Goal: Transaction & Acquisition: Obtain resource

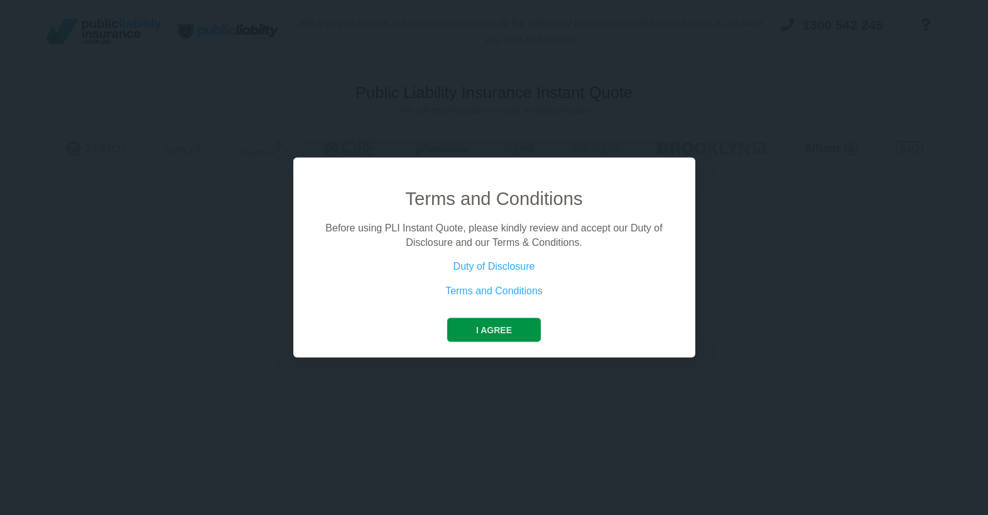
click at [493, 329] on button "I agree" at bounding box center [494, 330] width 94 height 24
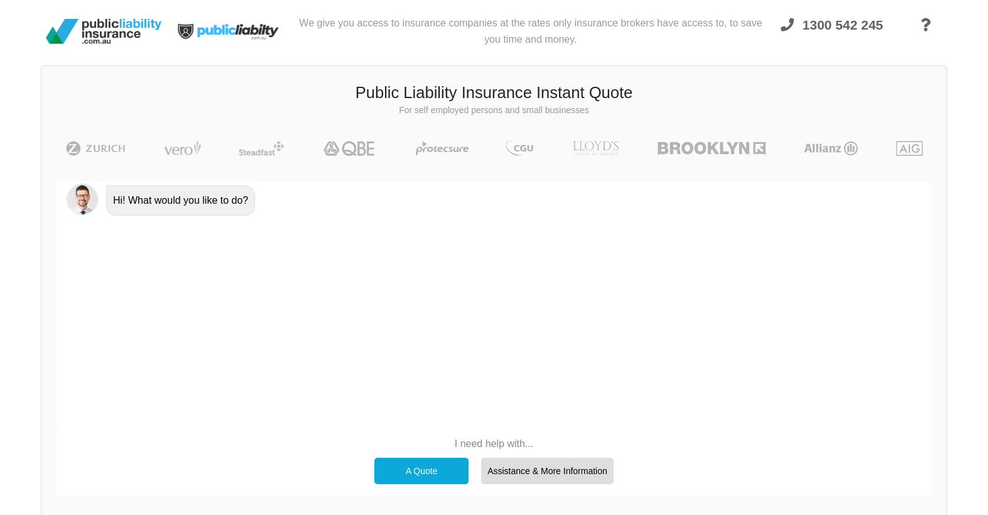
click at [422, 464] on div "A Quote" at bounding box center [421, 470] width 94 height 26
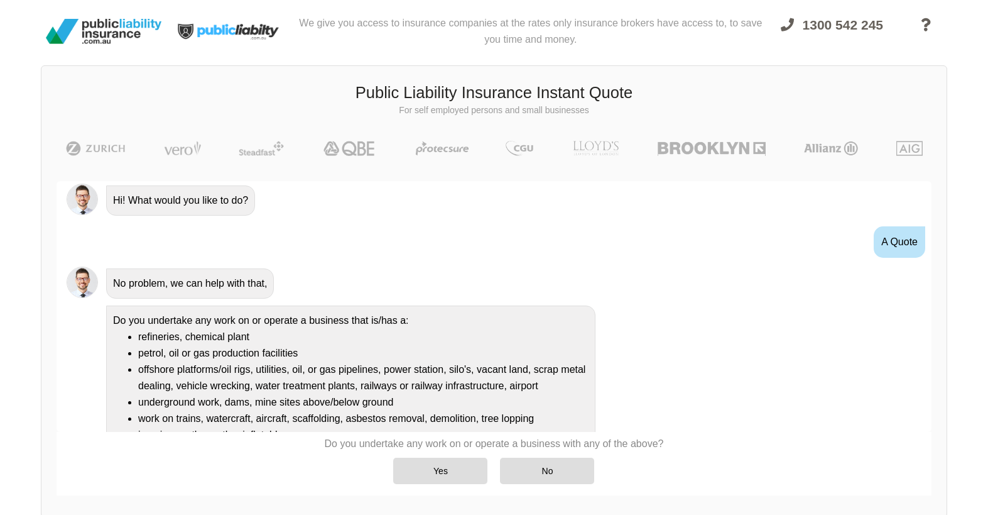
scroll to position [80, 0]
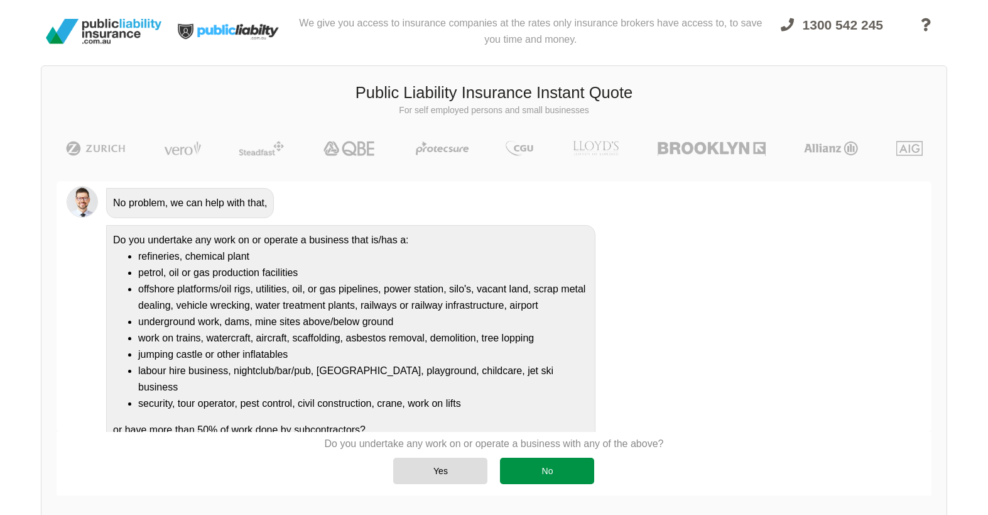
click at [547, 468] on div "No" at bounding box center [547, 470] width 94 height 26
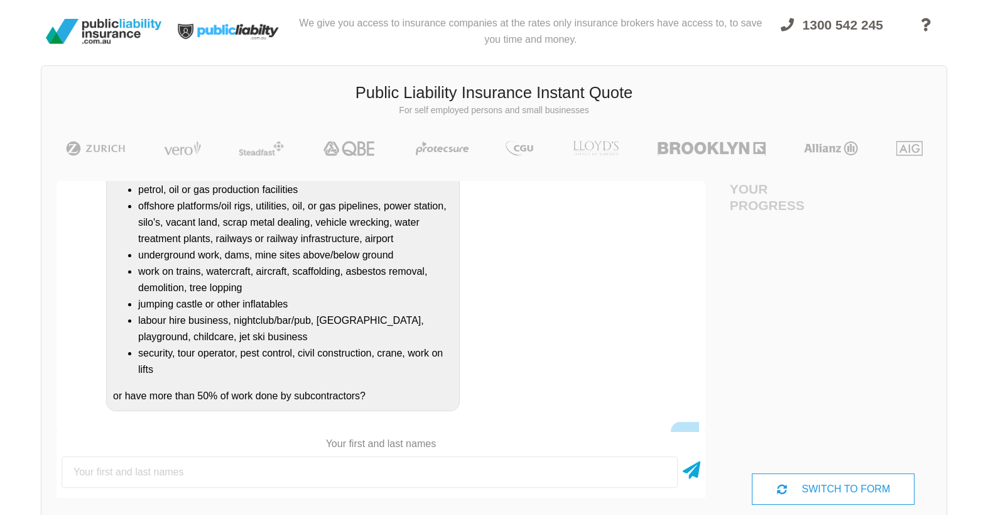
scroll to position [282, 0]
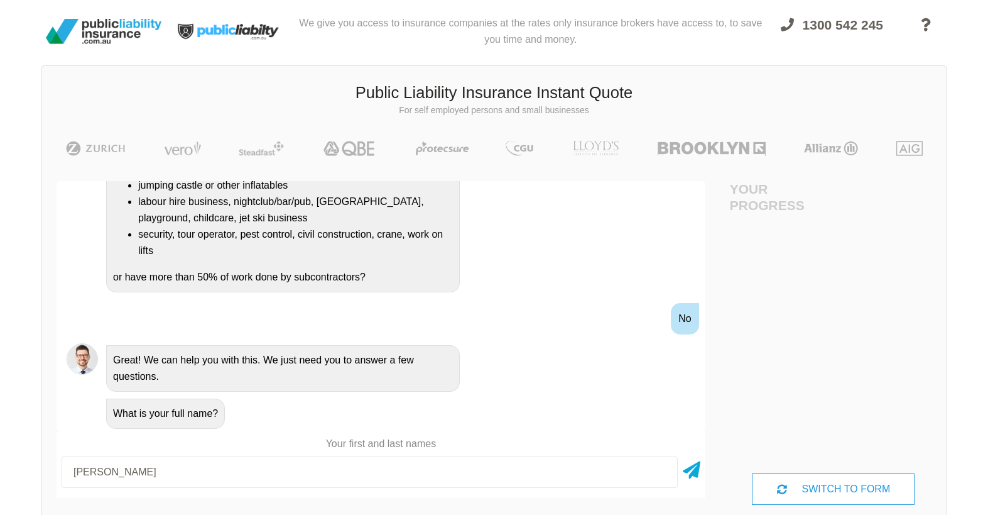
type input "[PERSON_NAME]"
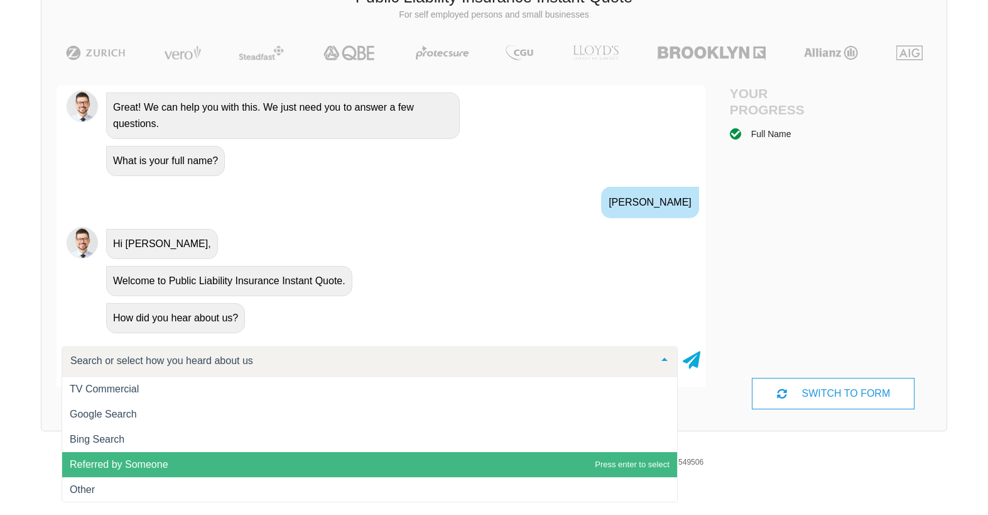
scroll to position [102, 0]
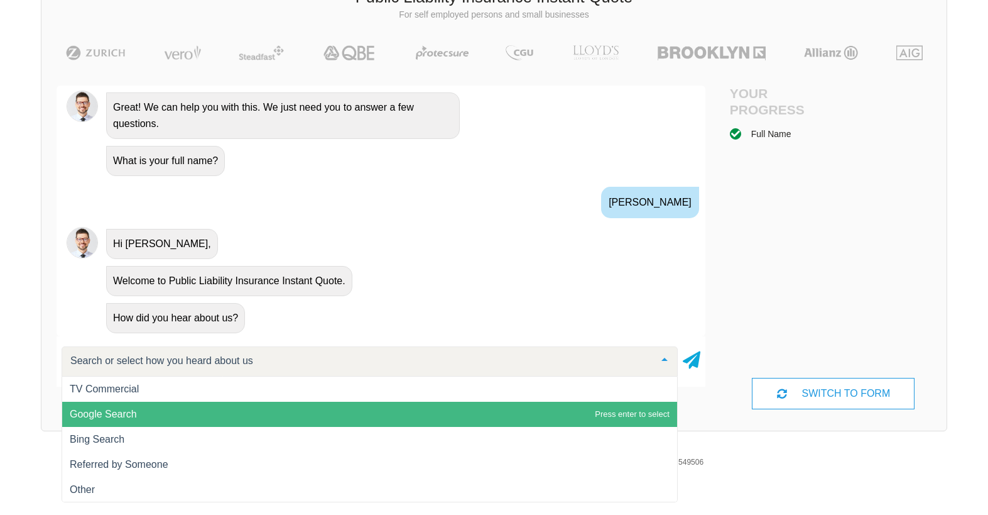
click at [368, 401] on span "Google Search" at bounding box center [369, 413] width 615 height 25
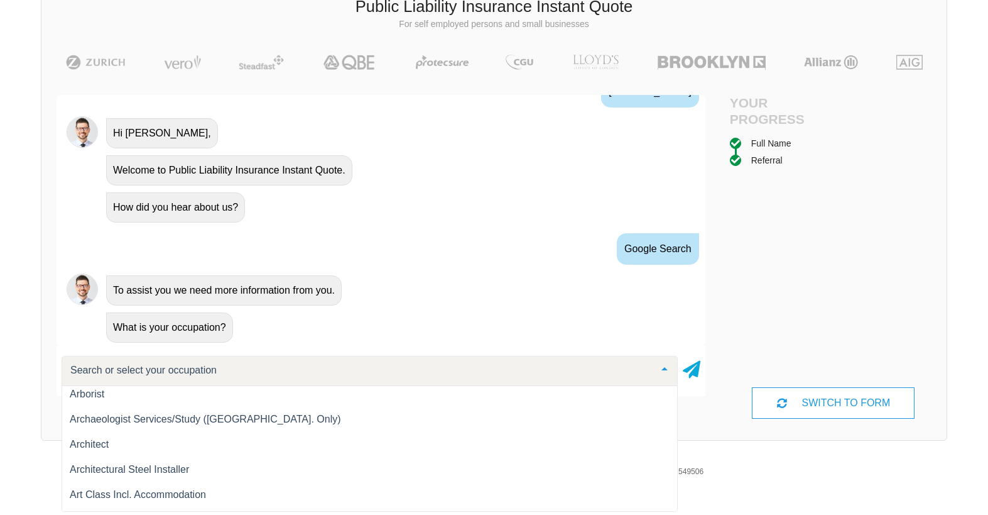
scroll to position [791, 0]
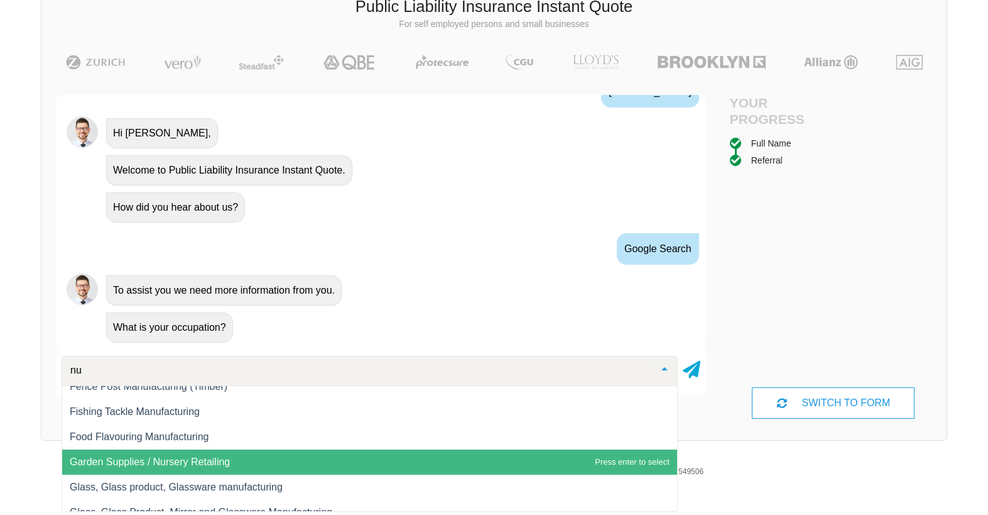
type input "nur"
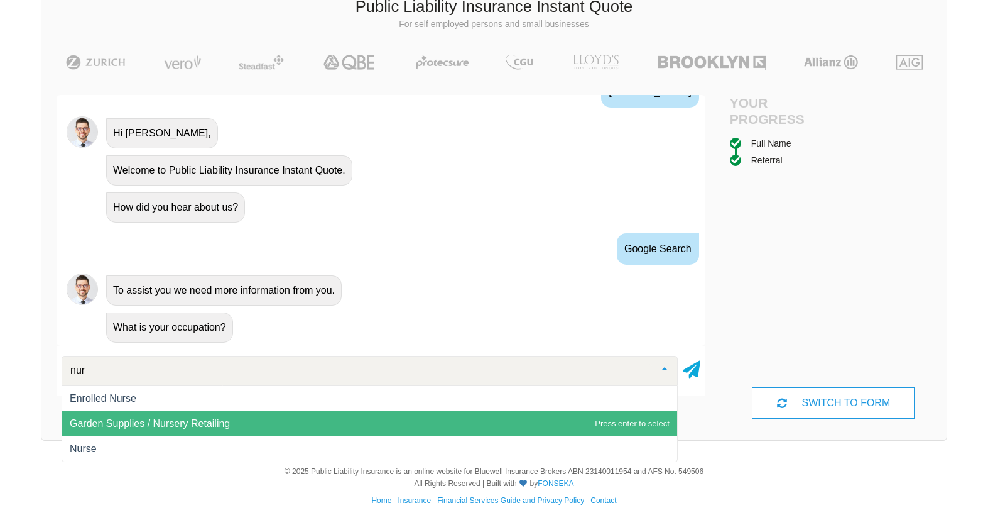
click at [254, 427] on span "Garden Supplies / Nursery Retailing" at bounding box center [369, 423] width 615 height 25
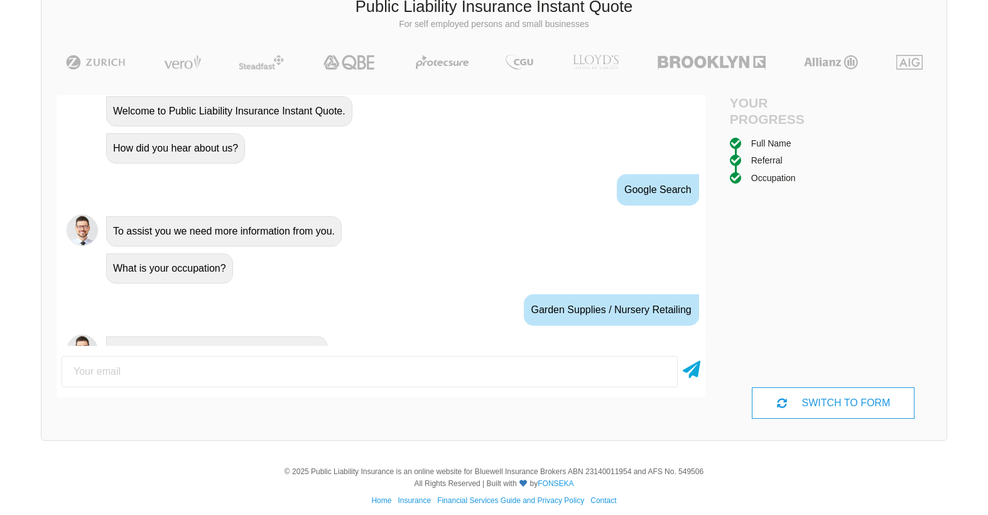
scroll to position [642, 0]
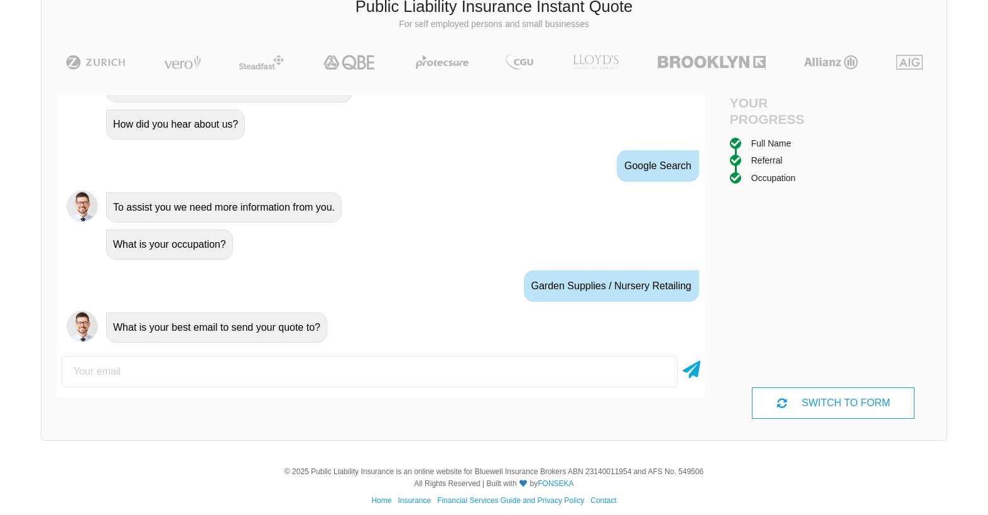
click at [222, 371] on input "email" at bounding box center [370, 371] width 616 height 31
type input "[EMAIL_ADDRESS][DOMAIN_NAME]"
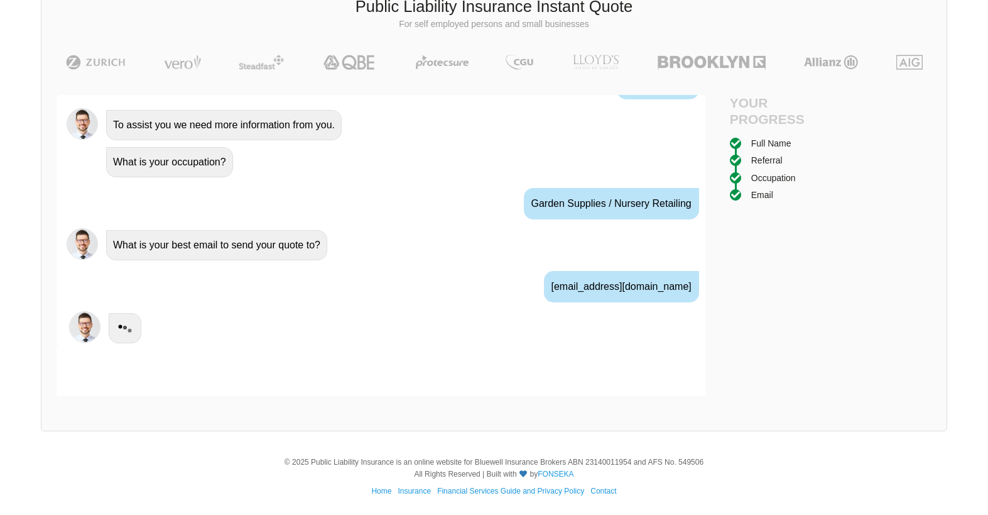
scroll to position [725, 0]
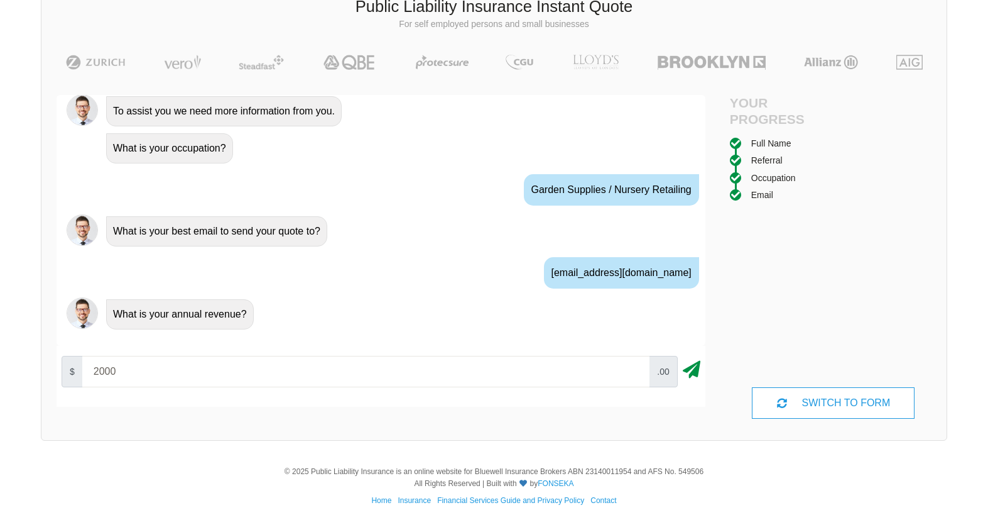
type input "2000"
click at [692, 372] on icon at bounding box center [692, 367] width 18 height 23
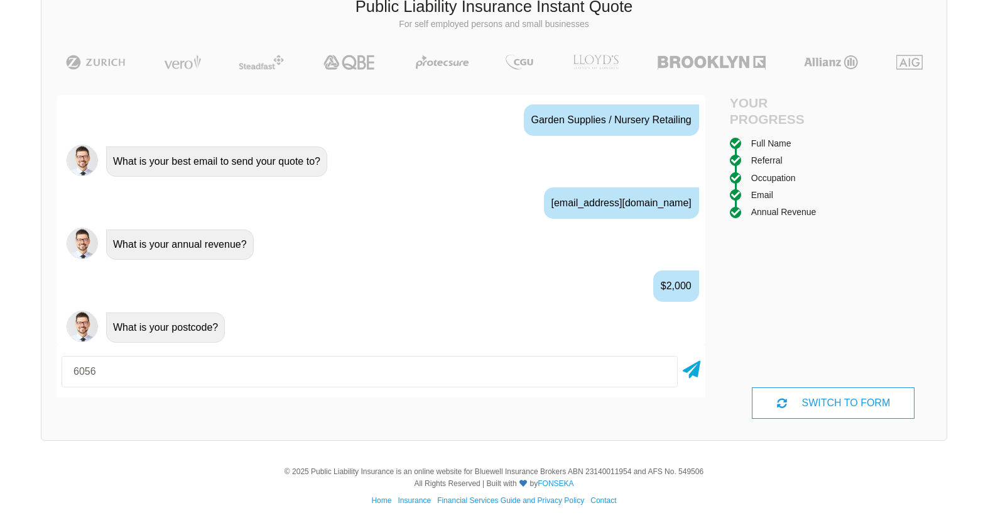
type input "6056"
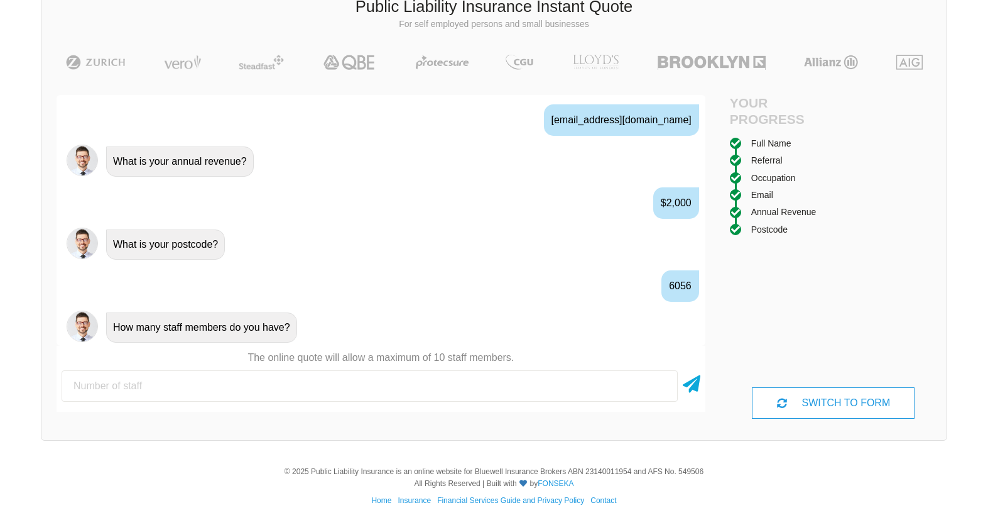
type input "2"
type input "1"
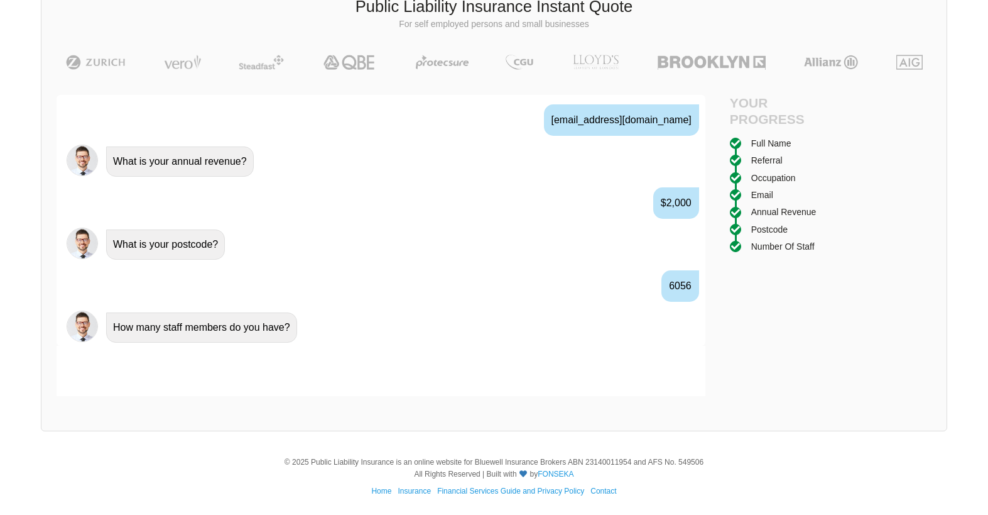
scroll to position [974, 0]
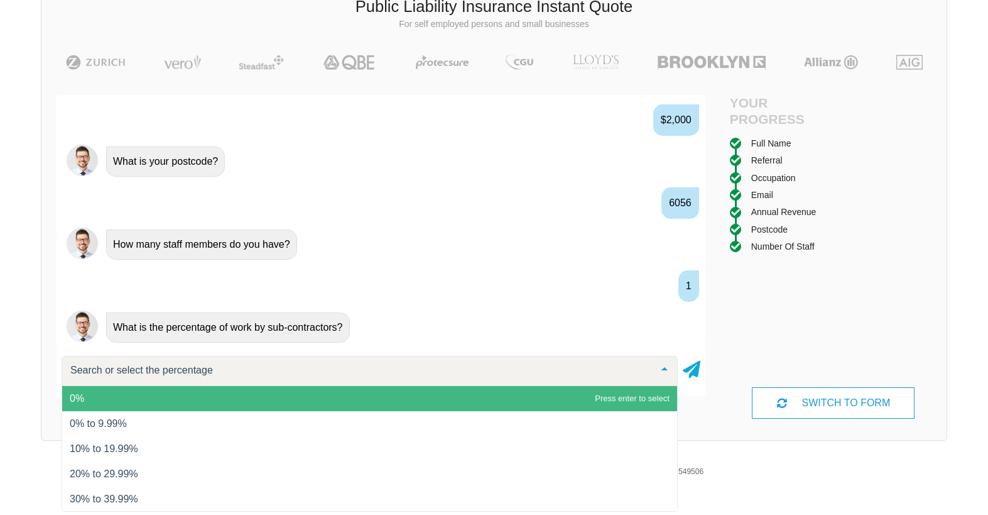
click at [470, 395] on span "0%" at bounding box center [369, 398] width 615 height 25
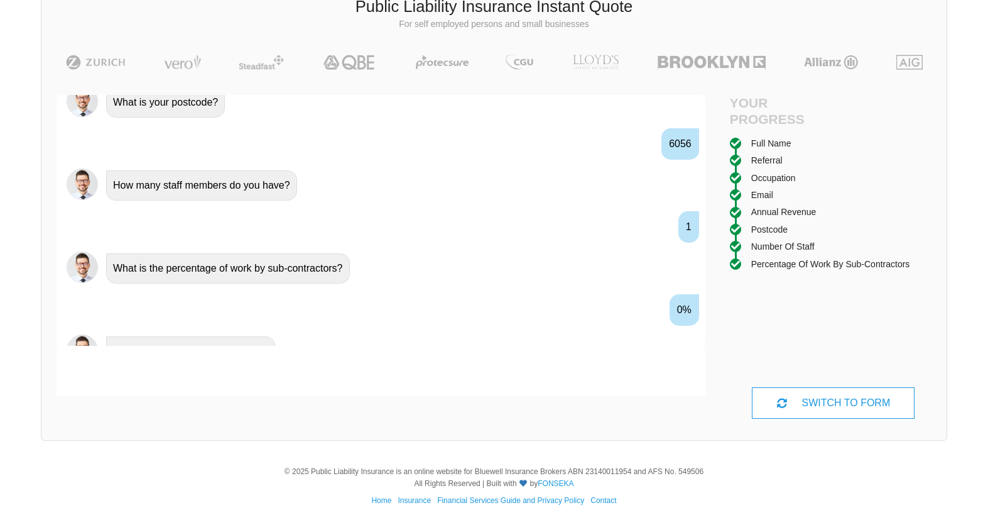
scroll to position [1057, 0]
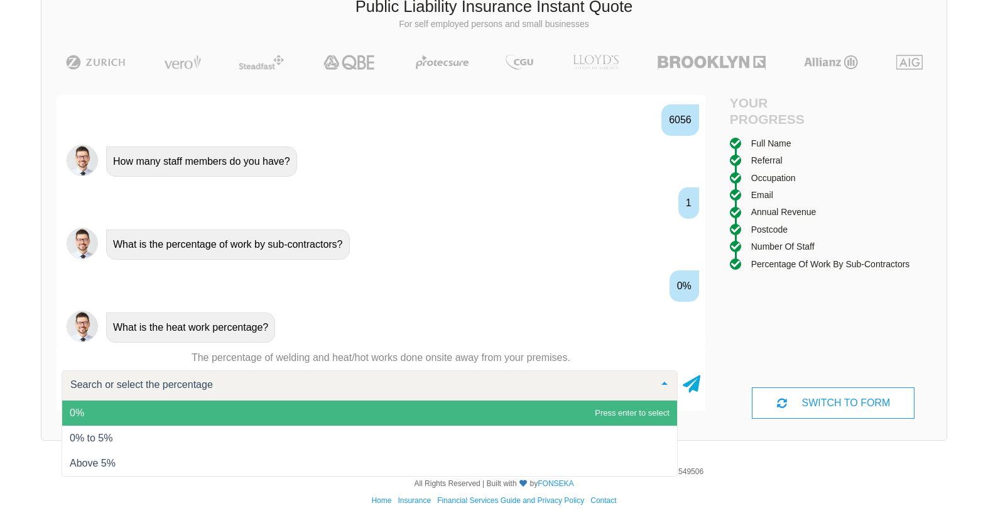
click at [459, 409] on span "0%" at bounding box center [369, 412] width 615 height 25
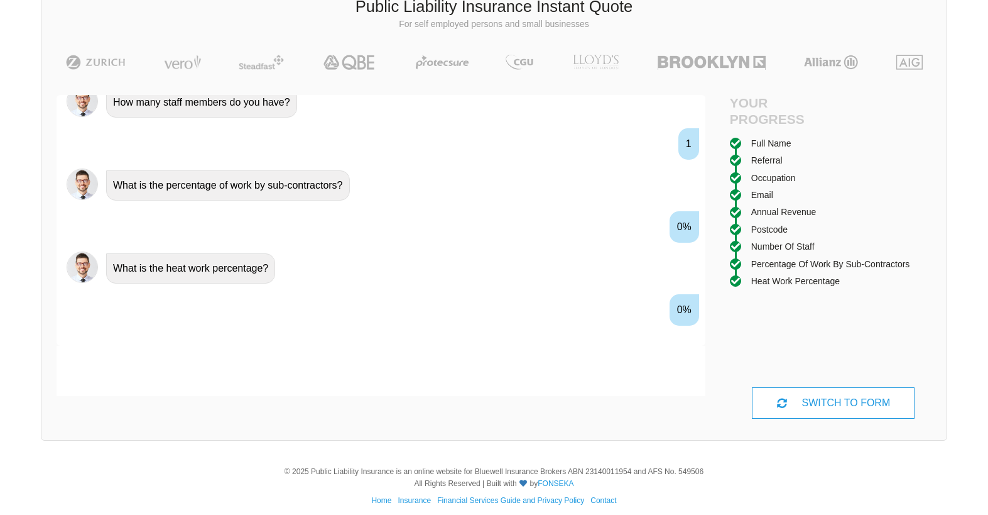
scroll to position [1140, 0]
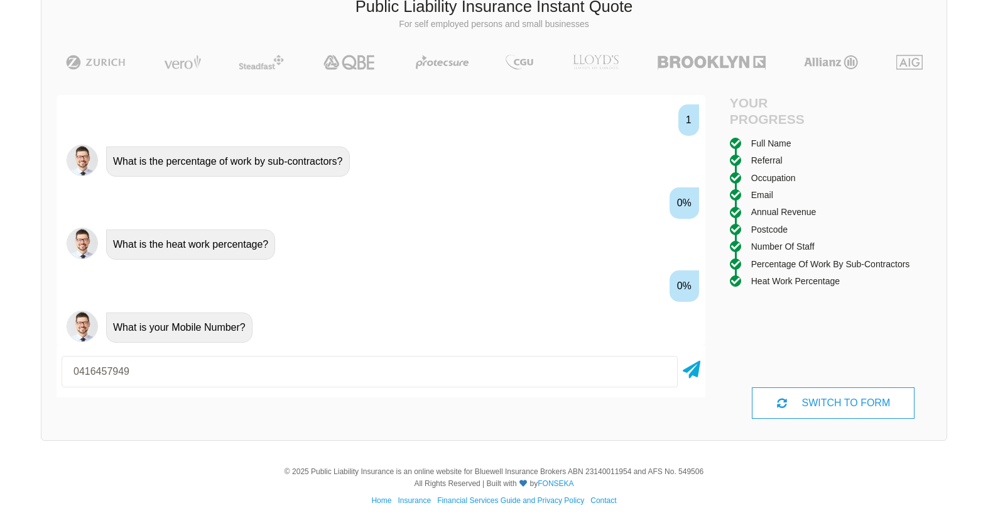
type input "0416457949"
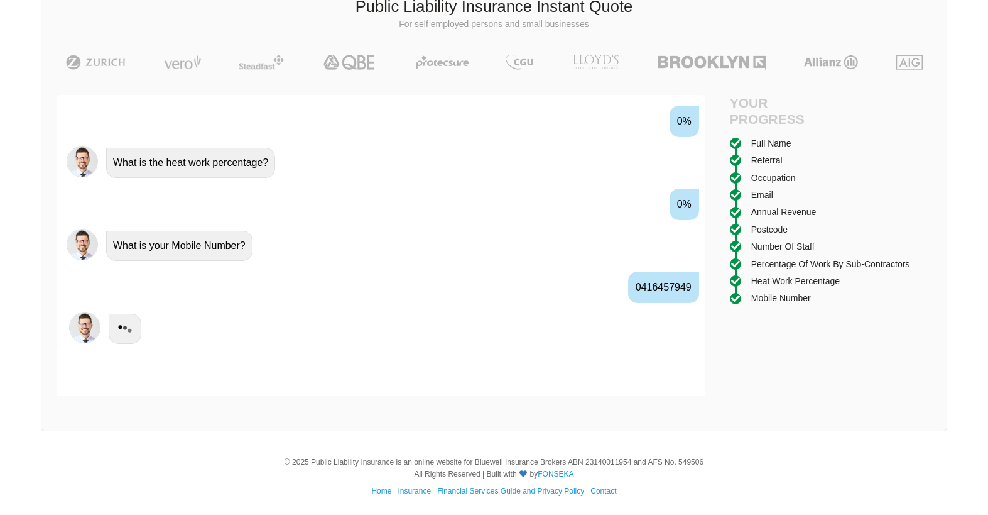
scroll to position [1222, 0]
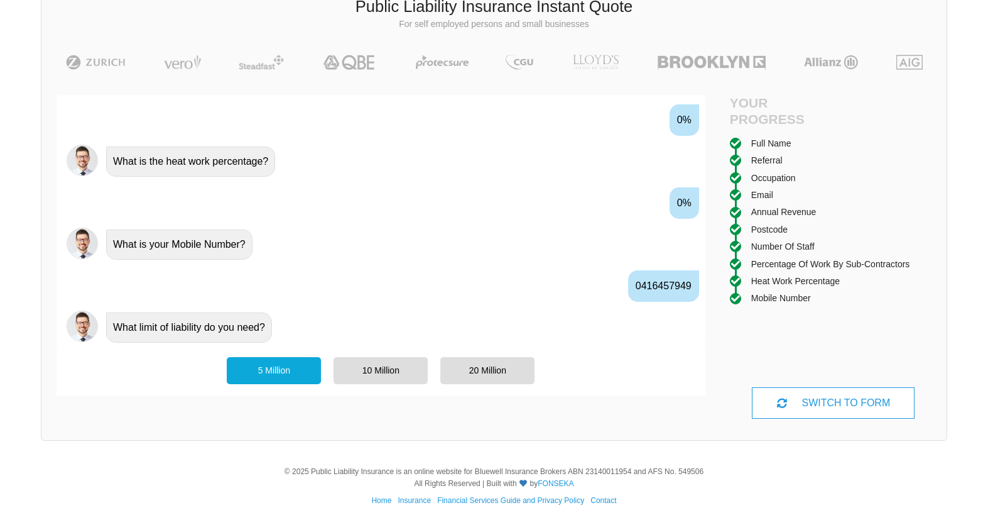
click at [283, 364] on div "5 Million" at bounding box center [274, 370] width 94 height 26
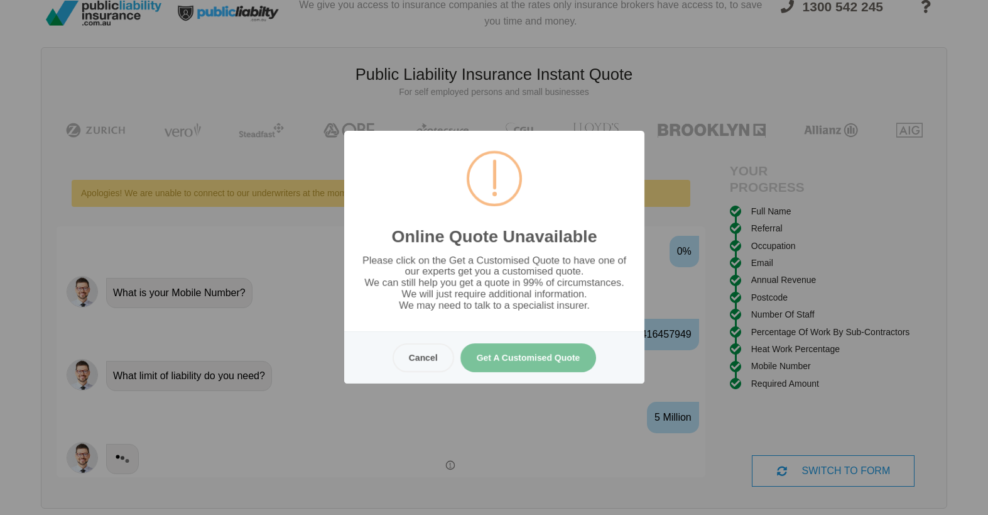
scroll to position [0, 0]
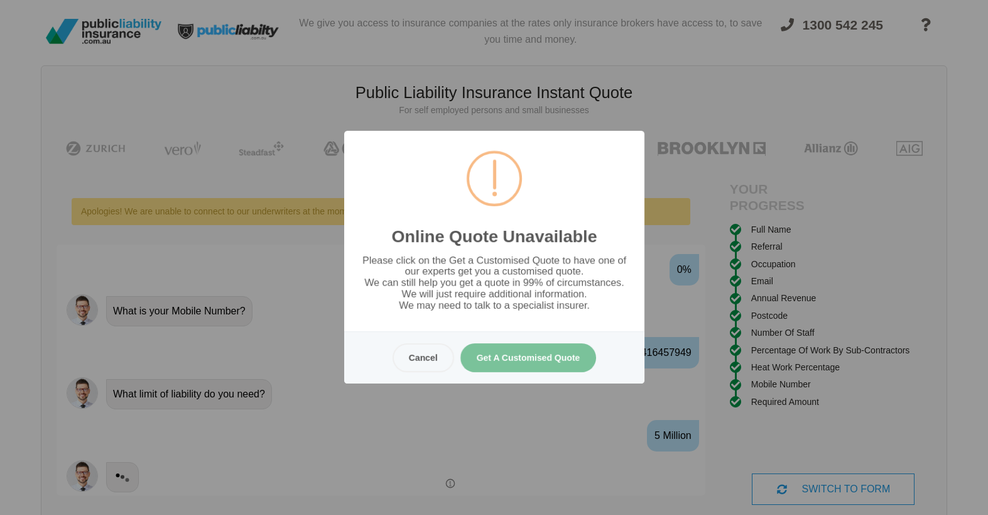
click at [495, 356] on button "Get A Customised Quote" at bounding box center [528, 357] width 136 height 29
